Goal: Check status: Check status

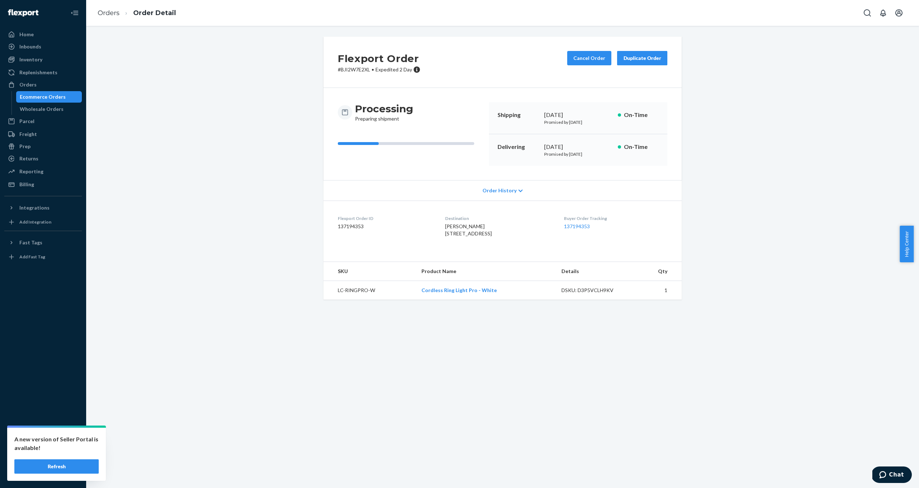
click at [165, 128] on div "Flexport Order # BJI2W7E2XL • Expedited 2 Day Cancel Order Duplicate Order Proc…" at bounding box center [503, 173] width 822 height 272
click at [112, 14] on link "Orders" at bounding box center [109, 13] width 22 height 8
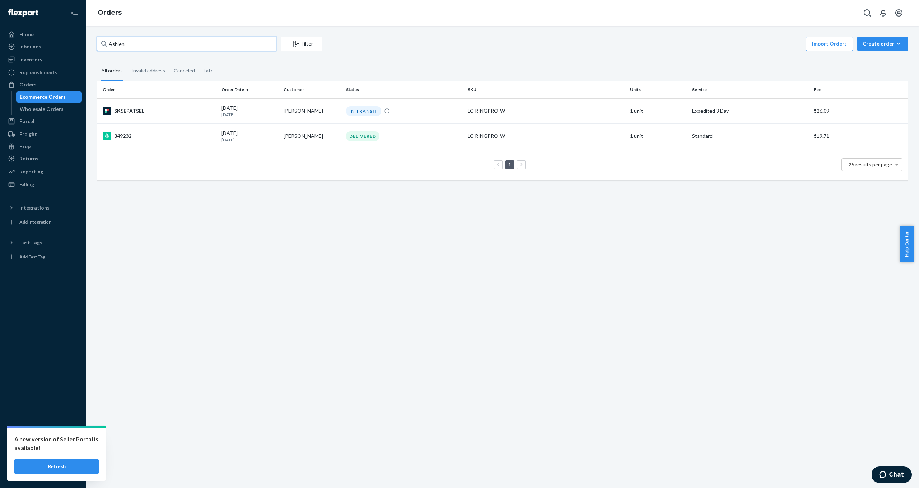
click at [137, 44] on input "Ashlen" at bounding box center [186, 44] width 179 height 14
type input "A"
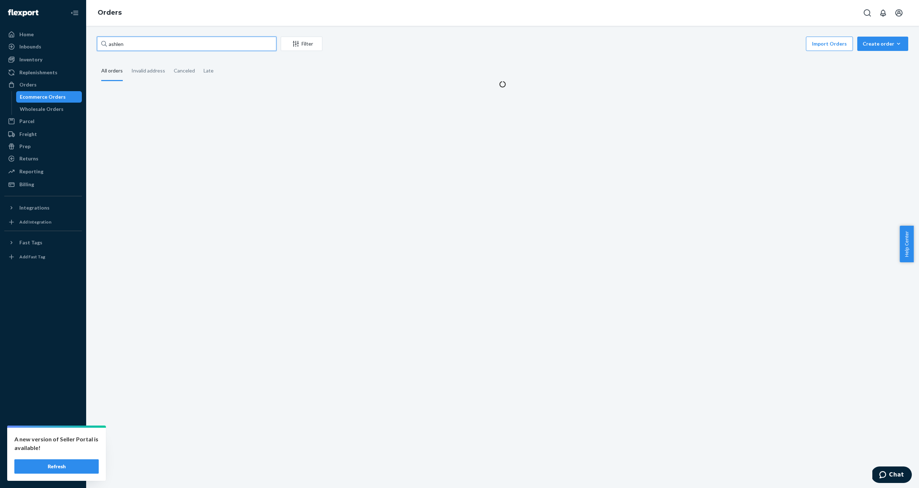
type input "ashlen"
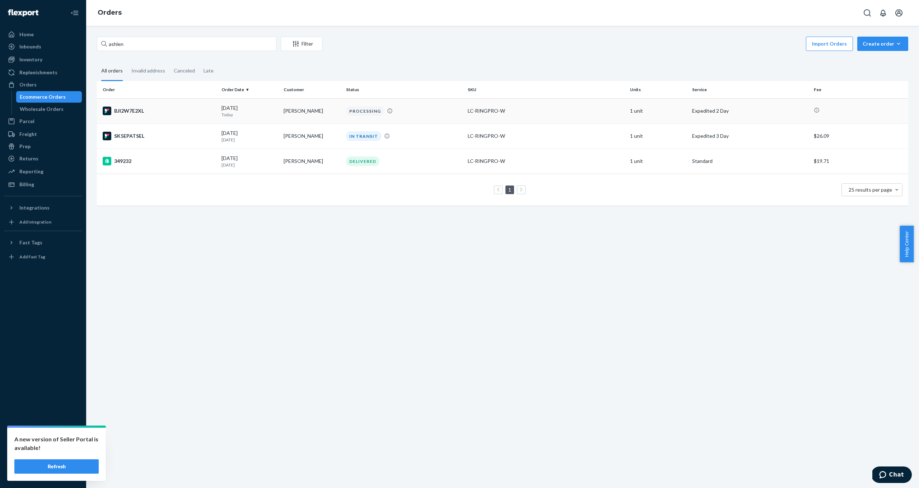
click at [130, 110] on div "BJI2W7E2XL" at bounding box center [159, 111] width 113 height 9
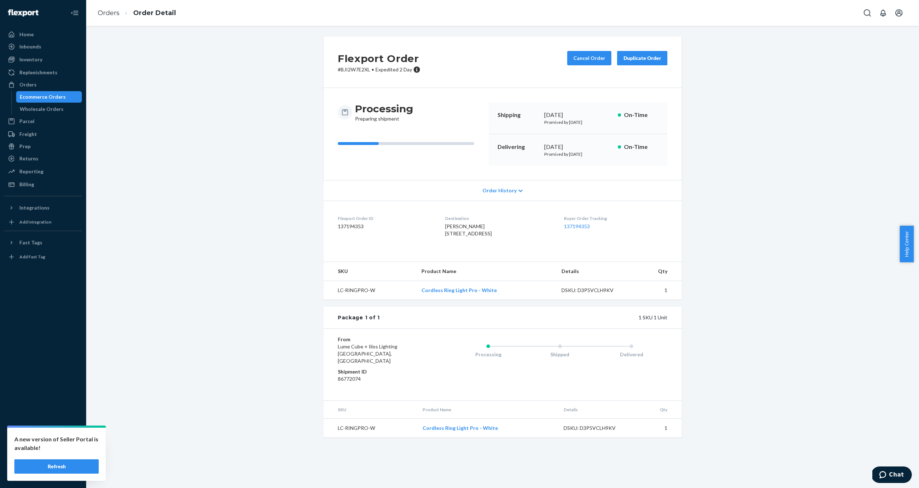
click at [225, 179] on div "Flexport Order # BJI2W7E2XL • Expedited 2 Day Cancel Order Duplicate Order Proc…" at bounding box center [503, 242] width 822 height 410
click at [99, 8] on ol "Orders Order Detail" at bounding box center [137, 13] width 90 height 21
click at [108, 10] on link "Orders" at bounding box center [109, 13] width 22 height 8
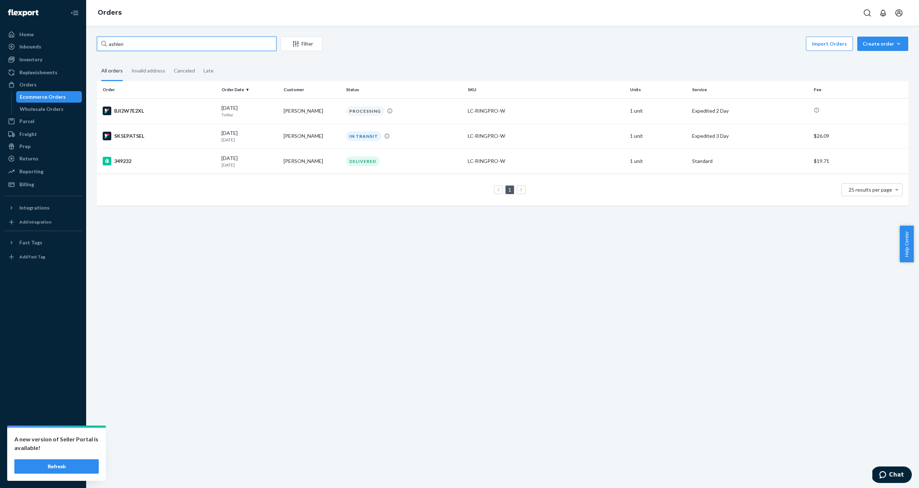
click at [173, 50] on input "ashlen" at bounding box center [186, 44] width 179 height 14
type input "a"
